Goal: Task Accomplishment & Management: Manage account settings

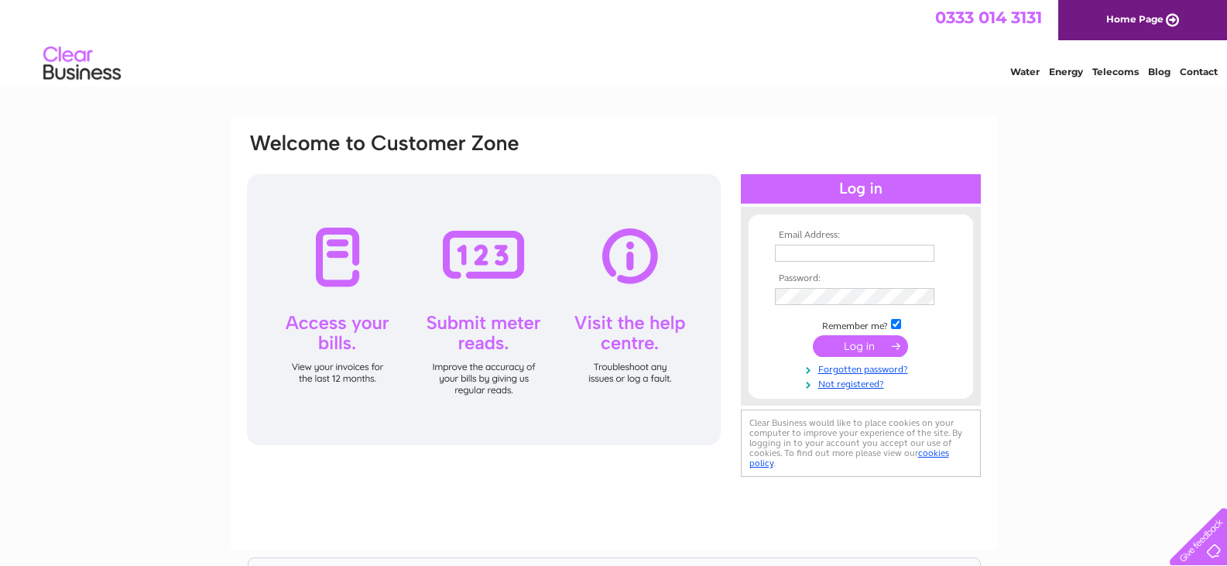
type input "cxglasgow@gmail.com"
click at [868, 347] on input "submit" at bounding box center [860, 346] width 95 height 22
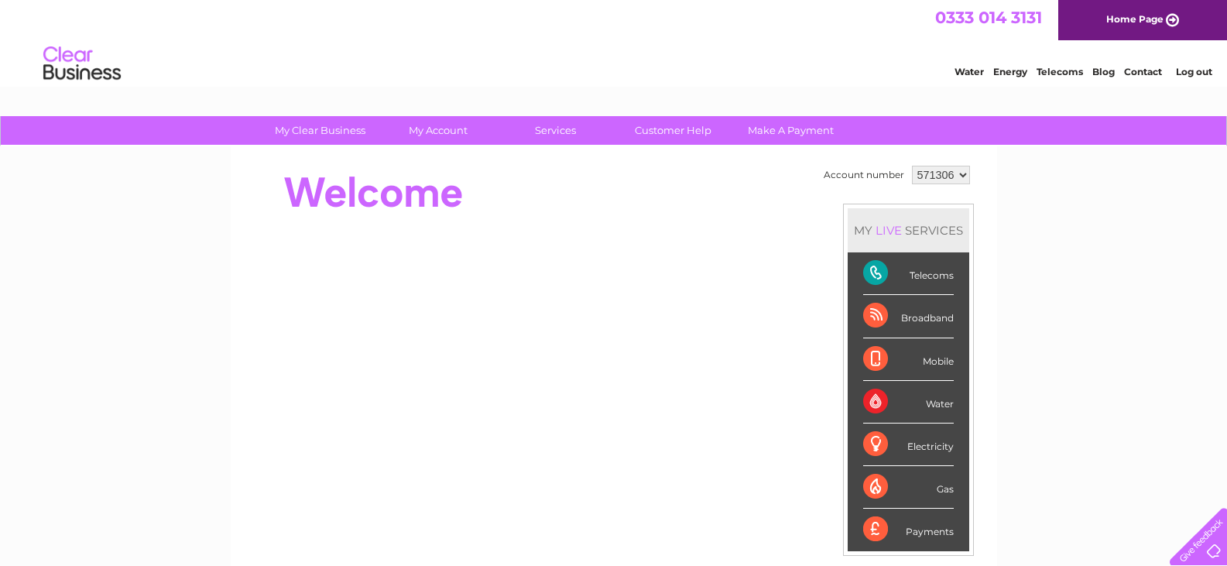
click at [959, 174] on select "571306 952017" at bounding box center [941, 175] width 58 height 19
select select "952017"
click at [912, 166] on select "571306 952017" at bounding box center [941, 175] width 58 height 19
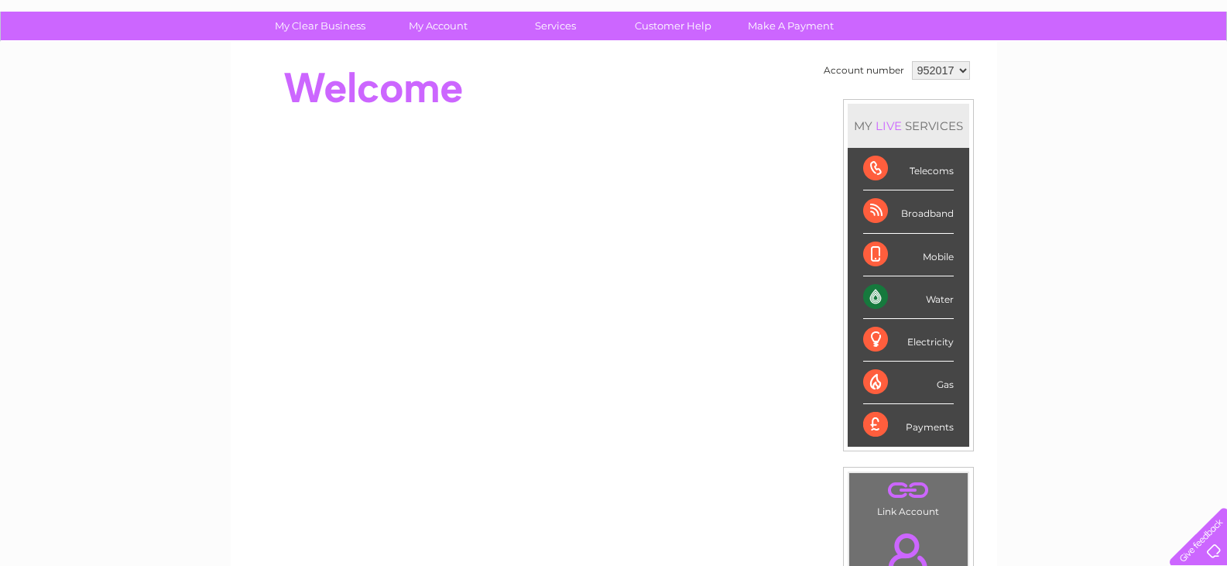
scroll to position [232, 0]
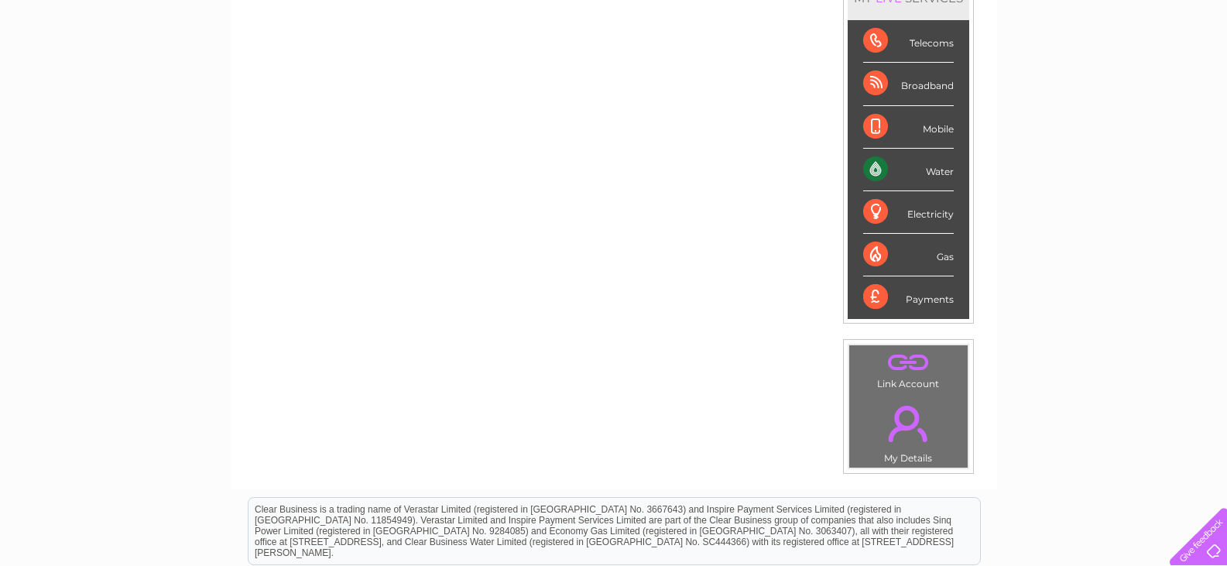
click at [904, 170] on div "Water" at bounding box center [908, 170] width 91 height 43
click at [869, 170] on div "Water" at bounding box center [908, 170] width 91 height 43
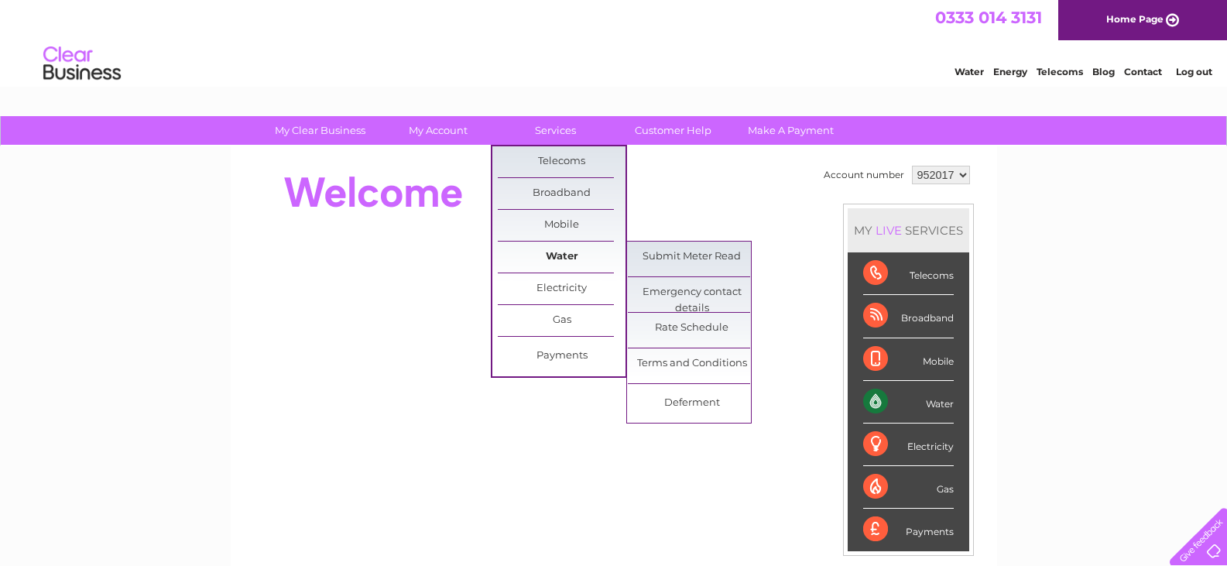
click at [564, 255] on link "Water" at bounding box center [562, 256] width 128 height 31
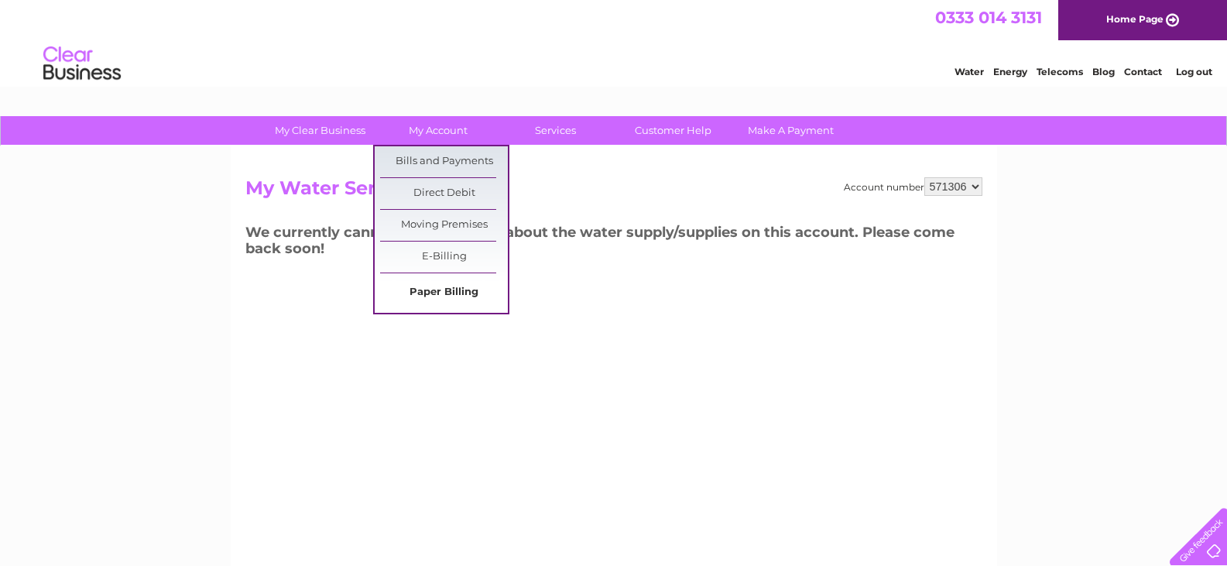
click at [448, 288] on link "Paper Billing" at bounding box center [444, 292] width 128 height 31
